Goal: Information Seeking & Learning: Learn about a topic

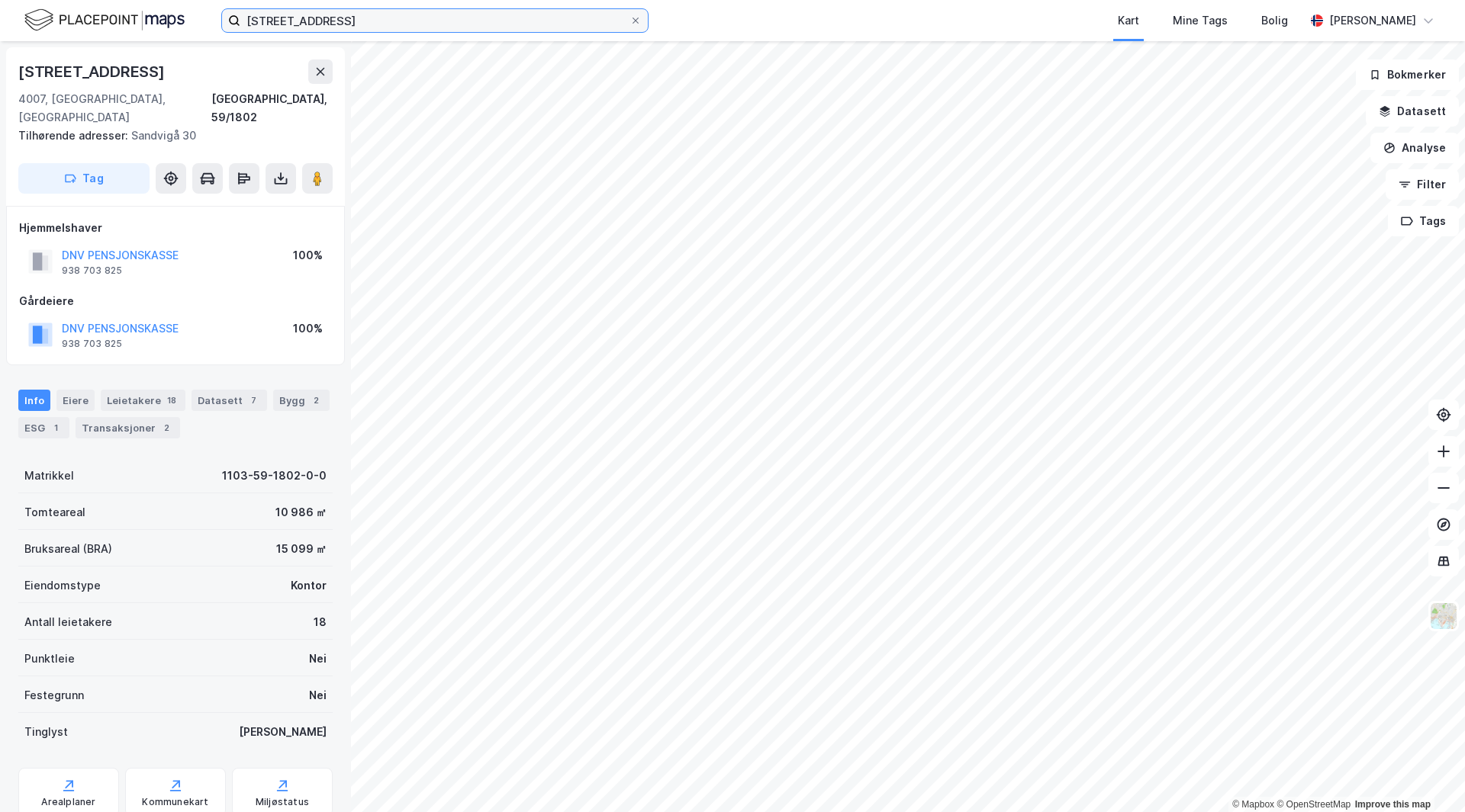
click at [389, 18] on input "[STREET_ADDRESS]" at bounding box center [435, 20] width 389 height 23
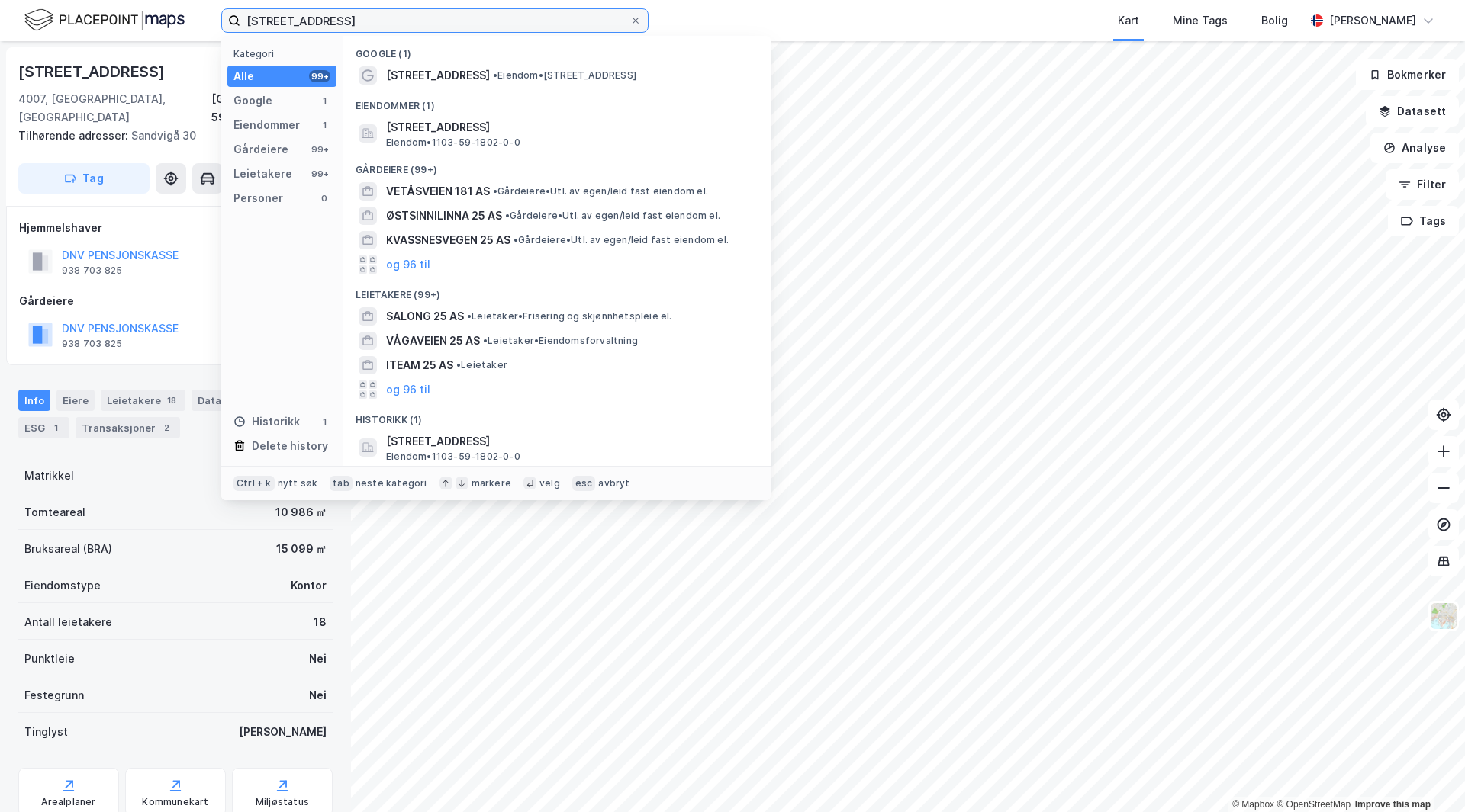
click at [389, 18] on input "[STREET_ADDRESS]" at bounding box center [435, 20] width 389 height 23
click at [389, 19] on input "[STREET_ADDRESS]" at bounding box center [435, 20] width 389 height 23
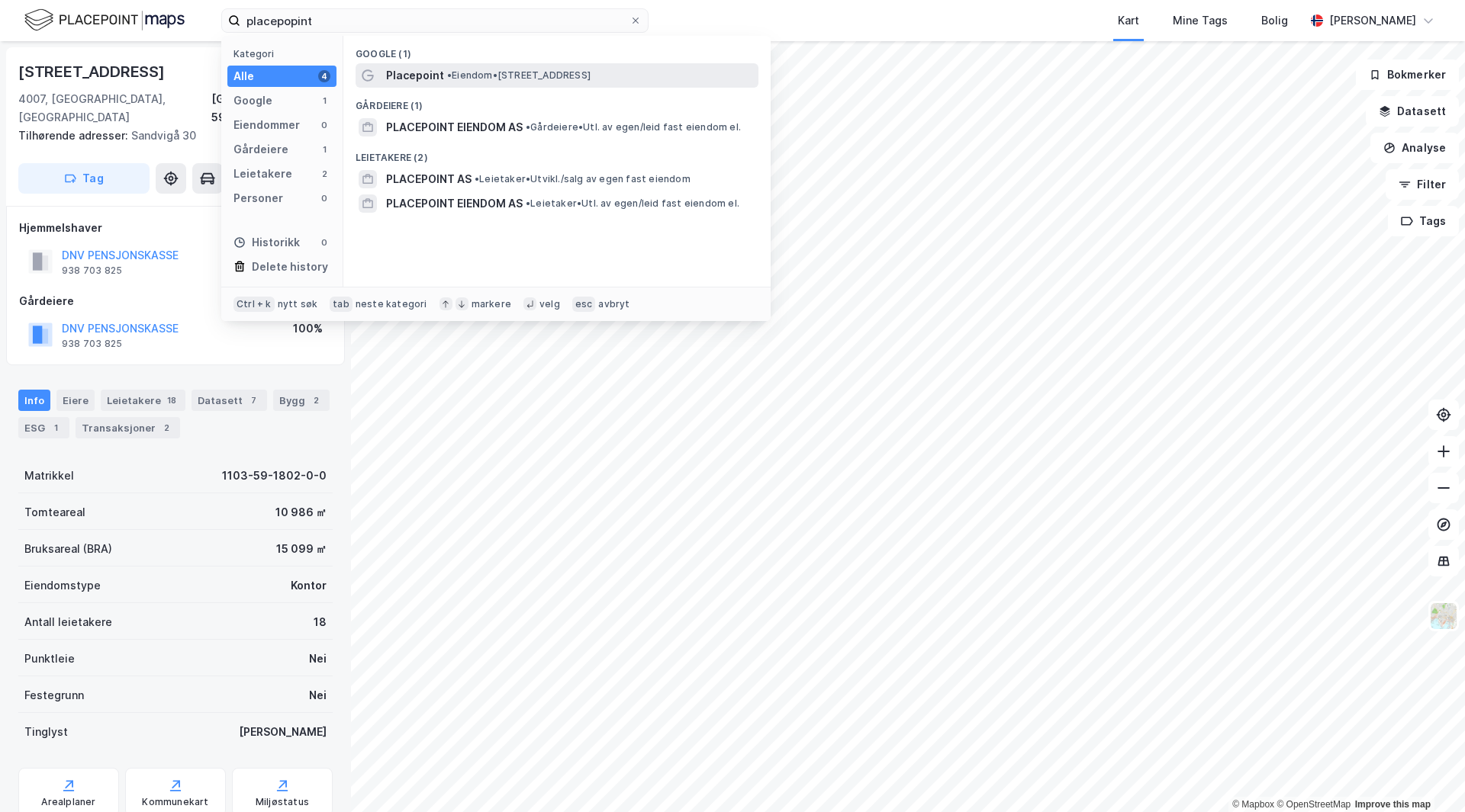
click at [494, 74] on span "• Eiendom • [STREET_ADDRESS]" at bounding box center [518, 75] width 143 height 12
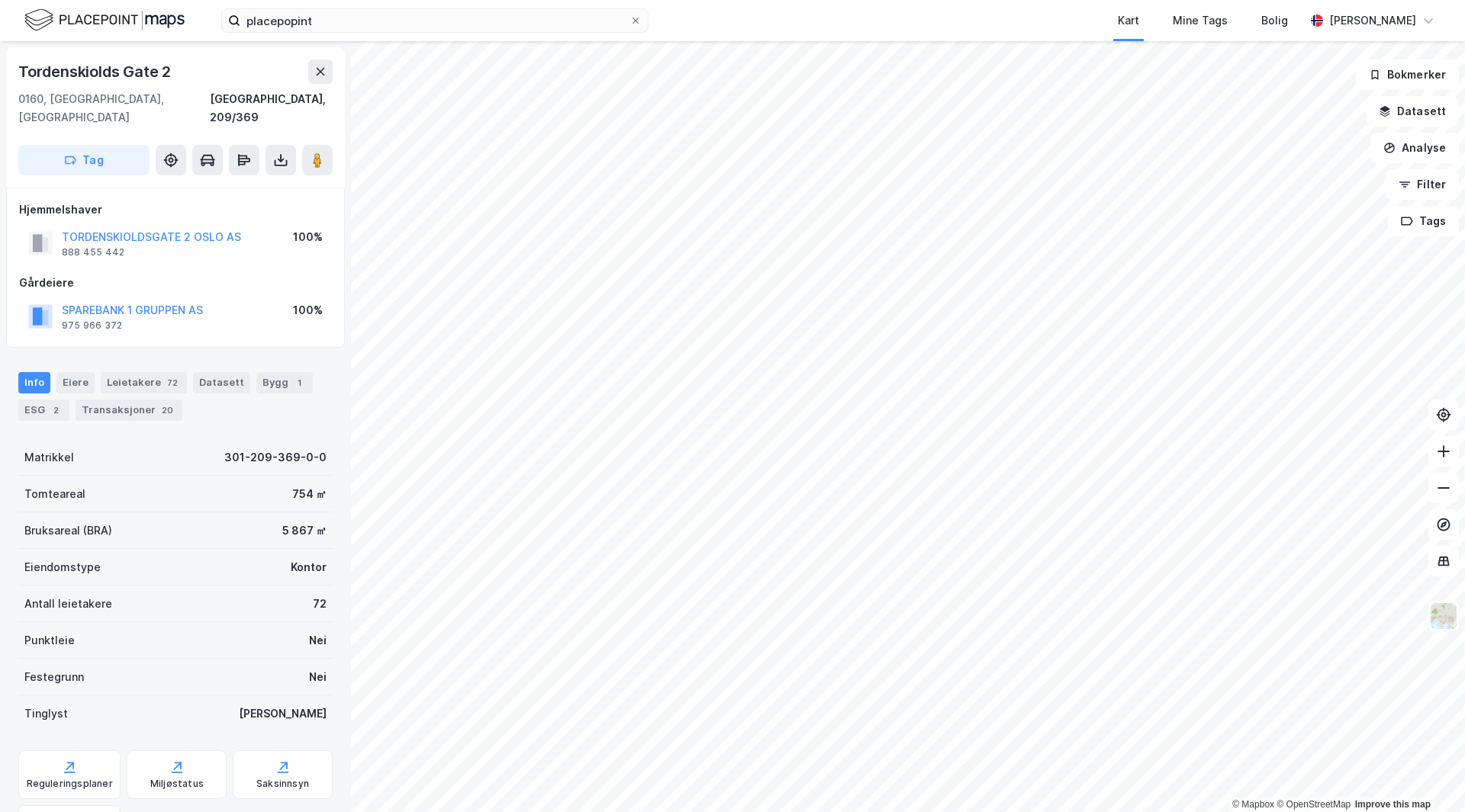
scroll to position [1, 0]
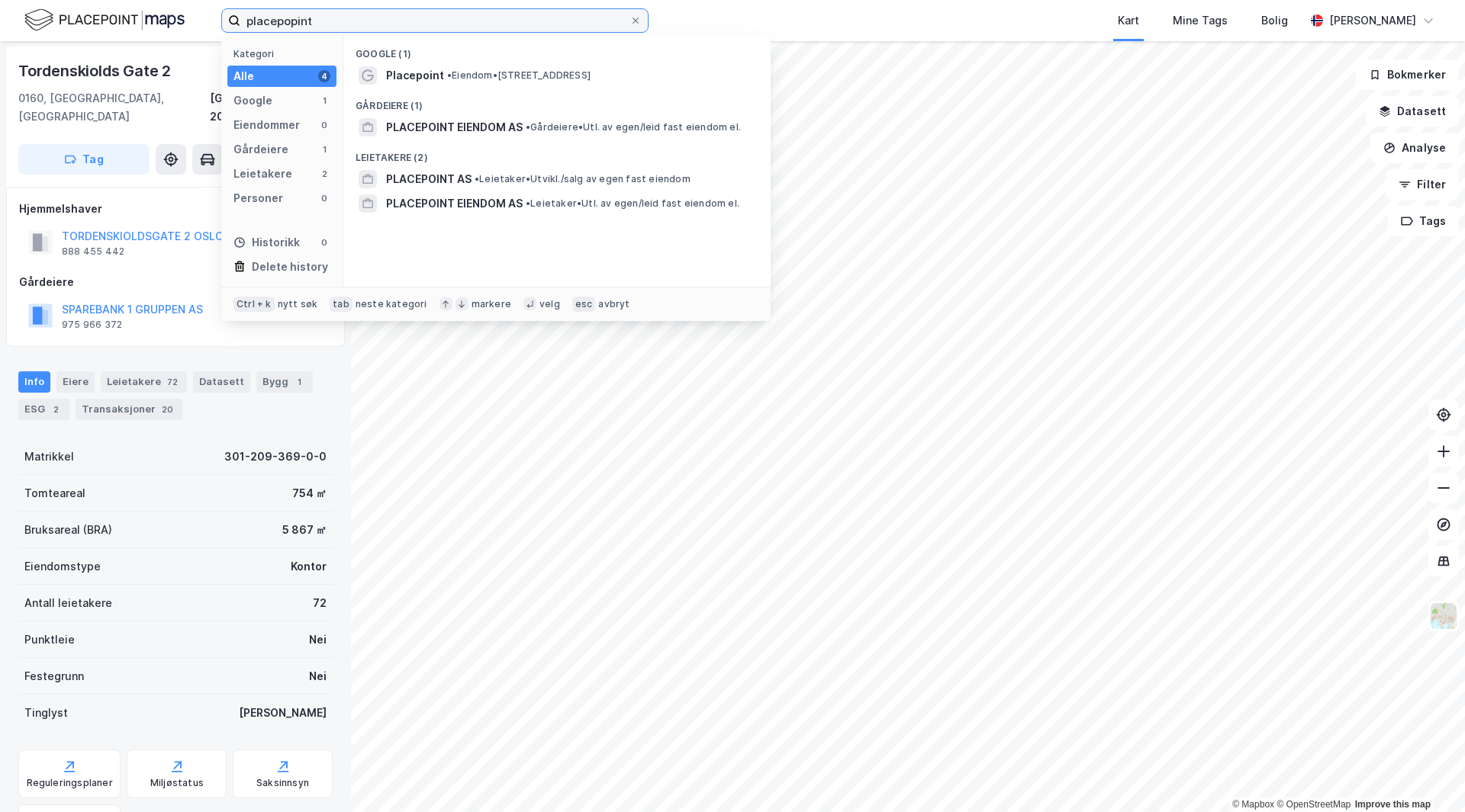
drag, startPoint x: 321, startPoint y: 21, endPoint x: 246, endPoint y: 22, distance: 75.0
click at [246, 22] on input "placepopint" at bounding box center [435, 20] width 389 height 23
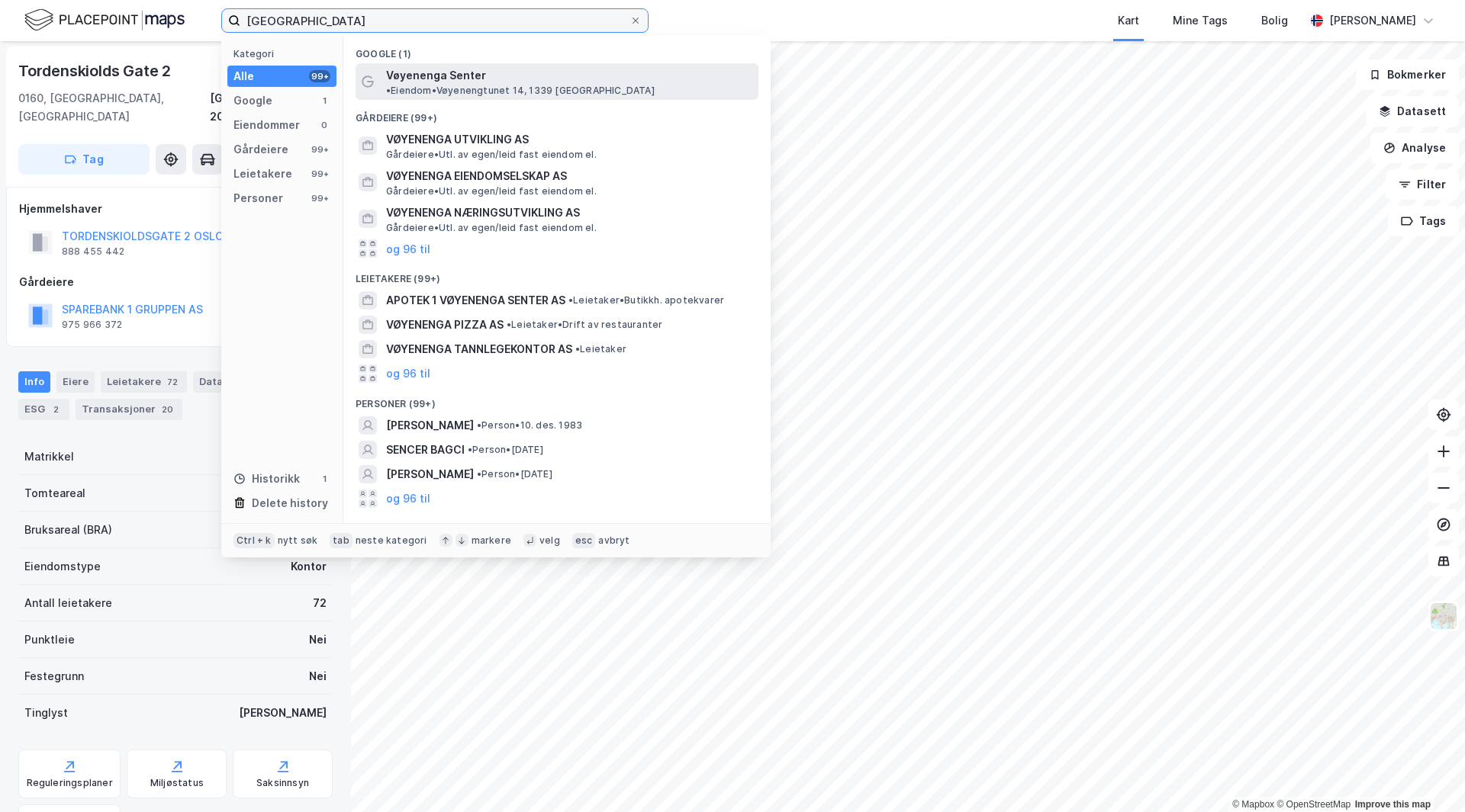
type input "[GEOGRAPHIC_DATA]"
click at [439, 78] on span "Vøyenenga Senter" at bounding box center [436, 75] width 100 height 18
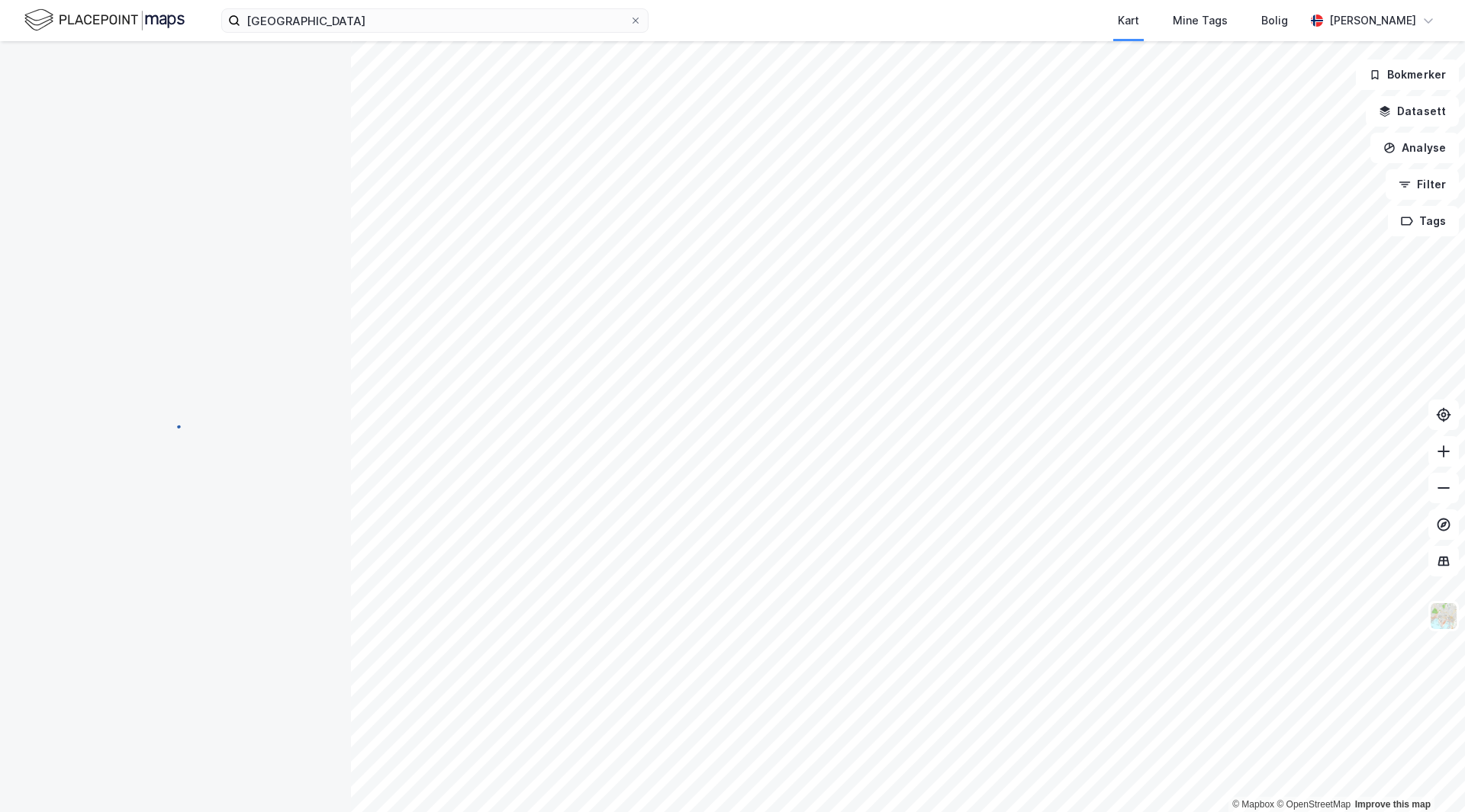
scroll to position [1, 0]
